Goal: Information Seeking & Learning: Understand process/instructions

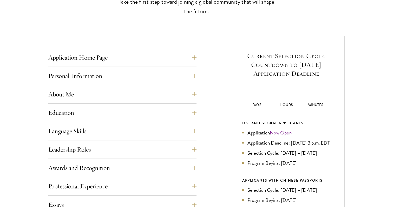
scroll to position [175, 0]
click at [118, 59] on button "Application Home Page" at bounding box center [126, 57] width 148 height 12
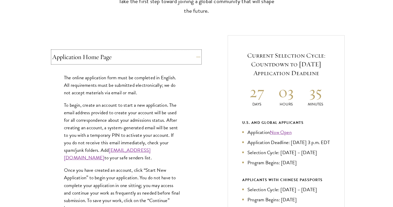
click at [118, 59] on button "Application Home Page" at bounding box center [126, 57] width 148 height 12
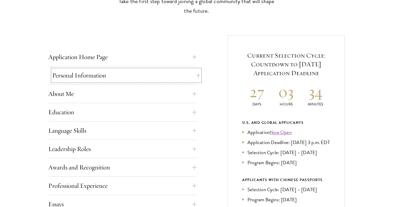
click at [193, 76] on button "Personal Information" at bounding box center [126, 75] width 148 height 12
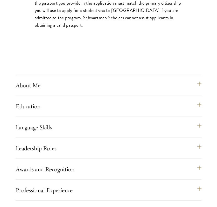
scroll to position [549, 0]
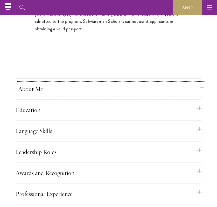
click at [62, 95] on button "About Me" at bounding box center [111, 89] width 186 height 12
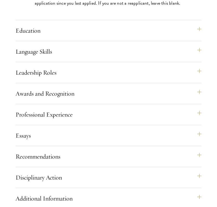
scroll to position [689, 0]
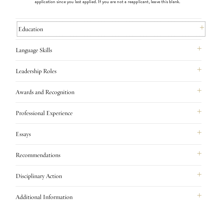
click at [62, 35] on button "Education" at bounding box center [111, 29] width 186 height 12
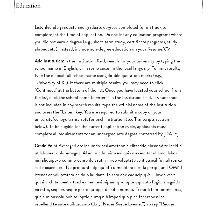
scroll to position [520, 0]
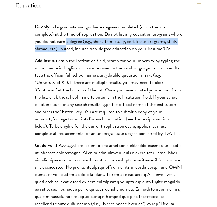
drag, startPoint x: 65, startPoint y: 58, endPoint x: 64, endPoint y: 63, distance: 5.0
click at [64, 52] on p "List only undergraduate and graduate degrees completed (or on track to complete…" at bounding box center [109, 37] width 148 height 29
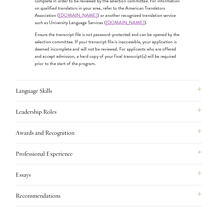
scroll to position [917, 0]
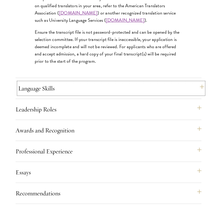
click at [71, 95] on button "Language Skills" at bounding box center [111, 88] width 186 height 12
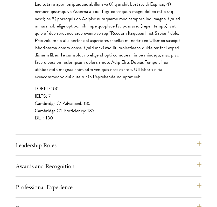
scroll to position [627, 0]
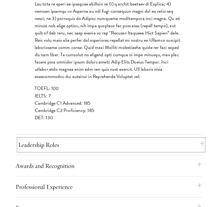
click at [63, 151] on button "Leadership Roles" at bounding box center [111, 145] width 186 height 12
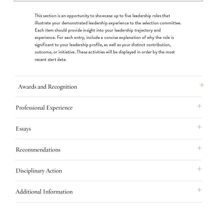
scroll to position [574, 0]
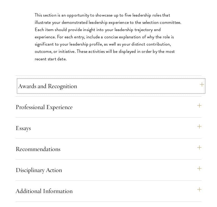
click at [86, 92] on button "Awards and Recognition" at bounding box center [111, 86] width 186 height 12
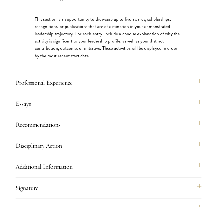
scroll to position [593, 0]
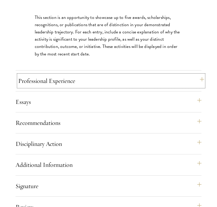
click at [83, 87] on button "Professional Experience" at bounding box center [111, 81] width 186 height 12
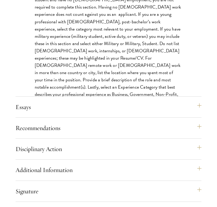
scroll to position [639, 0]
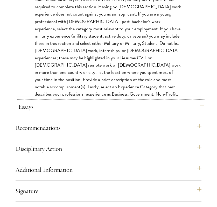
click at [78, 113] on button "Essays" at bounding box center [111, 107] width 186 height 12
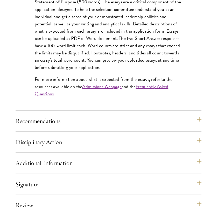
scroll to position [665, 0]
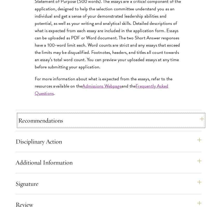
click at [67, 127] on button "Recommendations" at bounding box center [111, 121] width 186 height 12
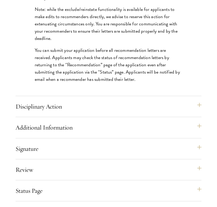
scroll to position [897, 0]
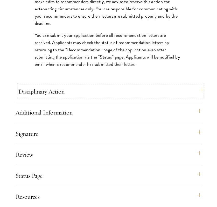
click at [74, 98] on button "Disciplinary Action" at bounding box center [111, 91] width 186 height 12
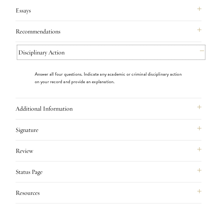
scroll to position [621, 0]
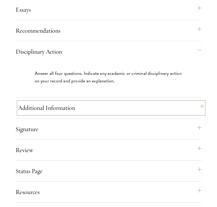
click at [66, 114] on button "Additional Information" at bounding box center [111, 108] width 186 height 12
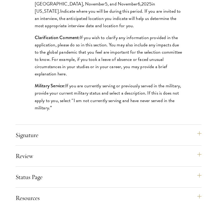
scroll to position [722, 0]
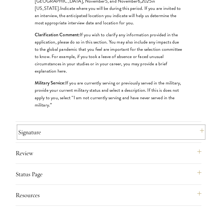
click at [61, 139] on button "Signature" at bounding box center [111, 132] width 186 height 12
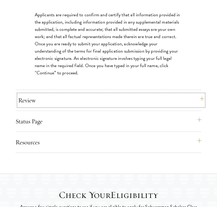
click at [61, 107] on button "Review" at bounding box center [111, 100] width 186 height 12
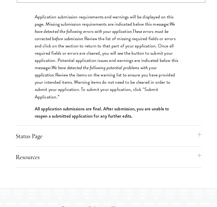
scroll to position [741, 0]
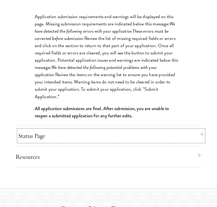
click at [56, 142] on button "Status Page" at bounding box center [111, 136] width 186 height 12
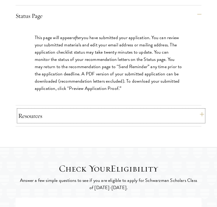
click at [67, 122] on button "Resources" at bounding box center [111, 116] width 186 height 12
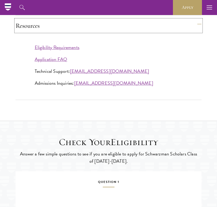
scroll to position [749, 0]
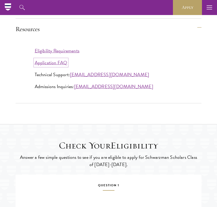
click at [60, 66] on link "Application FAQ" at bounding box center [51, 62] width 33 height 7
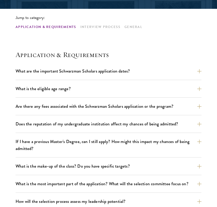
scroll to position [127, 0]
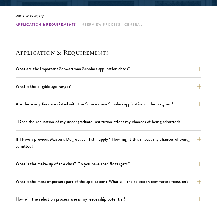
click at [41, 121] on button "Does the reputation of my undergraduate institution affect my chances of being …" at bounding box center [111, 121] width 186 height 9
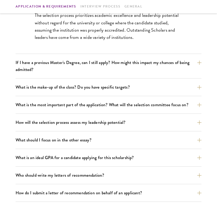
scroll to position [255, 0]
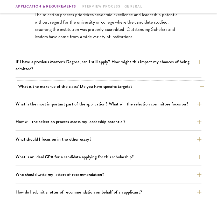
click at [39, 89] on button "What is the make-up of the class? Do you have specific targets?" at bounding box center [111, 86] width 186 height 9
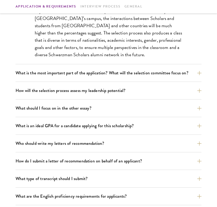
scroll to position [330, 0]
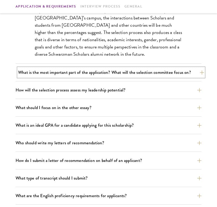
click at [46, 72] on button "What is the most important part of the application? What will the selection com…" at bounding box center [111, 72] width 186 height 9
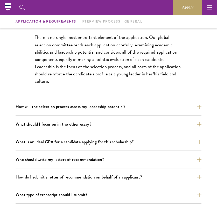
scroll to position [291, 0]
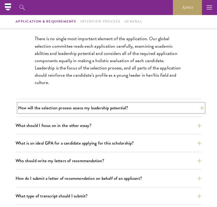
click at [51, 108] on button "How will the selection process assess my leadership potential?" at bounding box center [111, 108] width 186 height 9
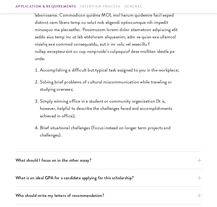
scroll to position [449, 0]
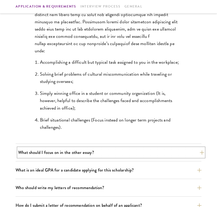
click at [107, 153] on button "What should I focus on in the other essay?" at bounding box center [111, 152] width 186 height 9
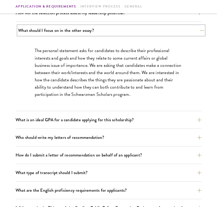
scroll to position [314, 0]
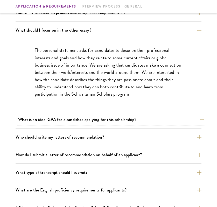
click at [100, 123] on button "What is an ideal GPA for a candidate applying for this scholarship?" at bounding box center [111, 119] width 186 height 9
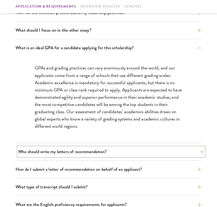
click at [98, 151] on button "Who should write my letters of recommendation?" at bounding box center [111, 151] width 186 height 9
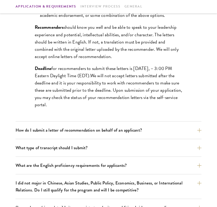
scroll to position [491, 0]
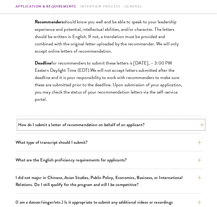
click at [97, 125] on button "How do I submit a letter of recommendation on behalf of an applicant?" at bounding box center [111, 124] width 186 height 9
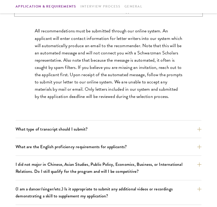
scroll to position [387, 0]
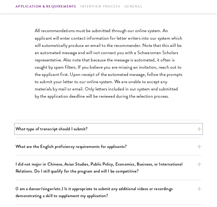
click at [96, 128] on button "What type of transcript should I submit?" at bounding box center [109, 129] width 186 height 9
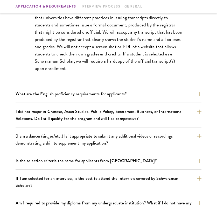
scroll to position [434, 0]
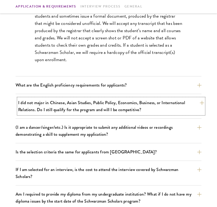
click at [97, 111] on button "I did not major in Chinese, Asian Studies, Public Policy, Economics, Business, …" at bounding box center [111, 106] width 186 height 16
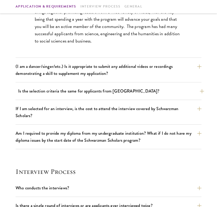
scroll to position [496, 0]
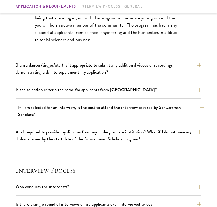
click at [95, 108] on button "If I am selected for an interview, is the cost to attend the interview covered …" at bounding box center [111, 111] width 186 height 16
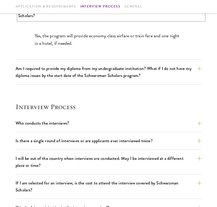
scroll to position [510, 0]
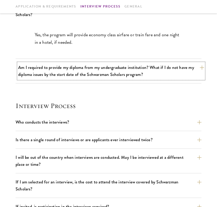
click at [97, 76] on button "Am I required to provide my diploma from my undergraduate institution? What if …" at bounding box center [111, 71] width 186 height 16
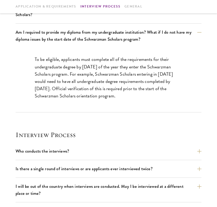
click at [91, 66] on p "To be eligible, applicants must complete all of the requirements for their unde…" at bounding box center [109, 78] width 148 height 44
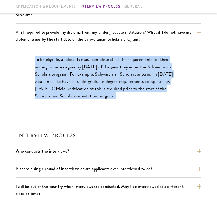
click at [91, 66] on p "To be eligible, applicants must complete all of the requirements for their unde…" at bounding box center [109, 78] width 148 height 44
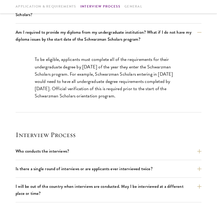
click at [91, 66] on p "To be eligible, applicants must complete all of the requirements for their unde…" at bounding box center [109, 78] width 148 height 44
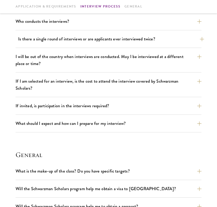
scroll to position [640, 0]
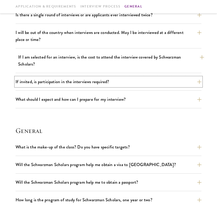
click at [90, 82] on button "If invited, is participation in the interviews required?" at bounding box center [109, 81] width 186 height 9
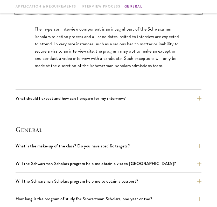
scroll to position [676, 0]
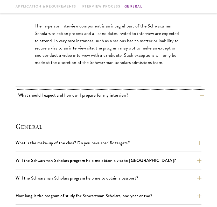
click at [91, 95] on button "What should I expect and how can I prepare for my interview?" at bounding box center [111, 95] width 186 height 9
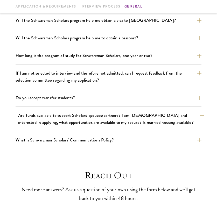
scroll to position [1066, 0]
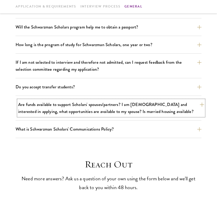
click at [85, 112] on button "Are funds available to support Scholars' spouses/partners? I am married and int…" at bounding box center [111, 108] width 186 height 16
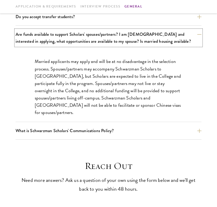
scroll to position [827, 0]
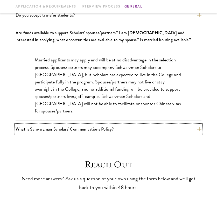
click at [99, 132] on button "What is Schwarzman Scholars' Communications Policy?" at bounding box center [109, 129] width 186 height 9
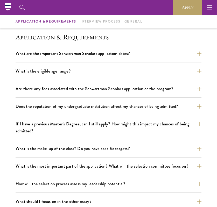
scroll to position [0, 0]
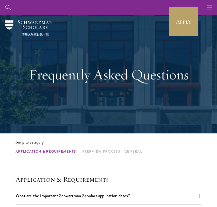
click at [208, 11] on icon "button" at bounding box center [210, 7] width 6 height 15
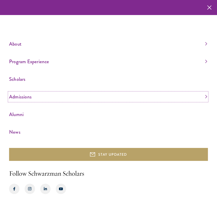
click at [157, 99] on link "Admissions" at bounding box center [108, 97] width 198 height 9
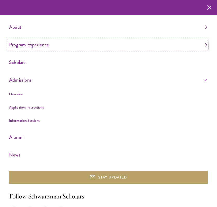
click at [39, 45] on link "Program Experience" at bounding box center [108, 45] width 198 height 9
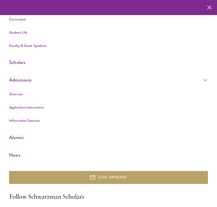
scroll to position [55, 0]
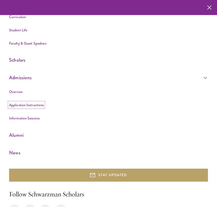
click at [32, 105] on link "Application Instructions" at bounding box center [26, 105] width 35 height 5
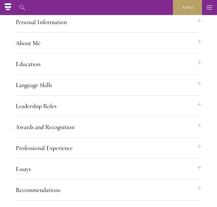
scroll to position [459, 0]
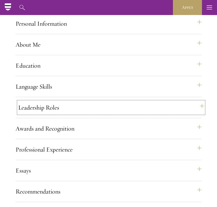
click at [34, 114] on button "Leadership Roles" at bounding box center [111, 108] width 186 height 12
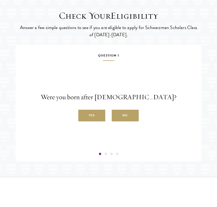
scroll to position [888, 0]
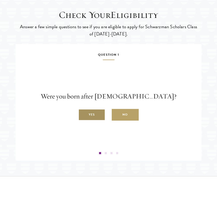
click at [93, 121] on label "Yes" at bounding box center [91, 115] width 27 height 12
click at [83, 115] on input "Yes" at bounding box center [80, 112] width 5 height 5
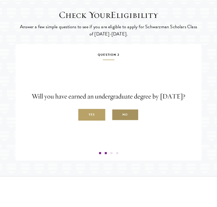
click at [119, 121] on label "No" at bounding box center [125, 115] width 27 height 12
click at [117, 115] on input "No" at bounding box center [114, 112] width 5 height 5
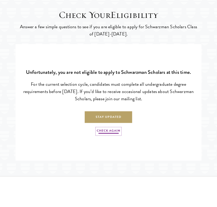
click at [108, 135] on link "Check Again" at bounding box center [108, 132] width 23 height 6
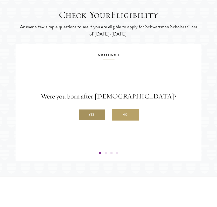
click at [91, 121] on label "Yes" at bounding box center [91, 115] width 27 height 12
click at [83, 115] on input "Yes" at bounding box center [80, 112] width 5 height 5
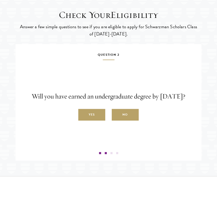
click at [91, 121] on label "Yes" at bounding box center [91, 115] width 27 height 12
click at [83, 115] on input "Yes" at bounding box center [80, 112] width 5 height 5
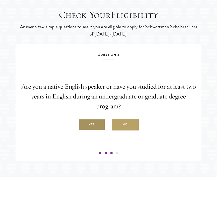
click at [93, 131] on label "Yes" at bounding box center [91, 125] width 27 height 12
click at [83, 124] on input "Yes" at bounding box center [80, 122] width 5 height 5
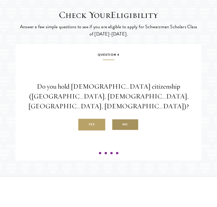
click at [120, 131] on label "No" at bounding box center [125, 125] width 27 height 12
click at [117, 124] on input "No" at bounding box center [114, 122] width 5 height 5
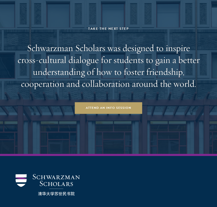
scroll to position [1358, 0]
